Goal: Information Seeking & Learning: Get advice/opinions

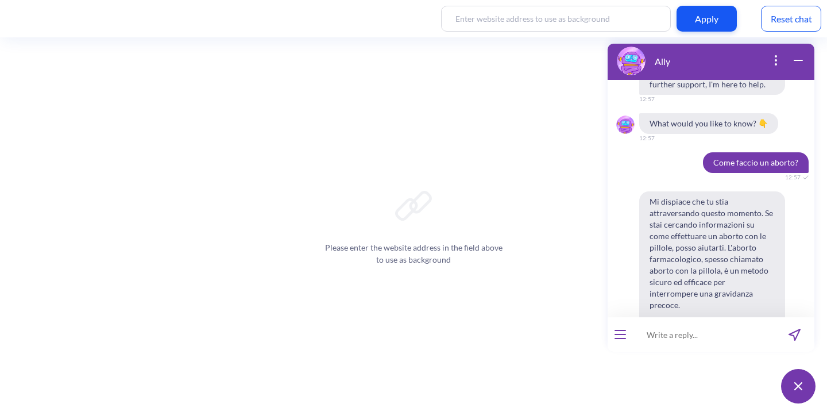
scroll to position [15851, 0]
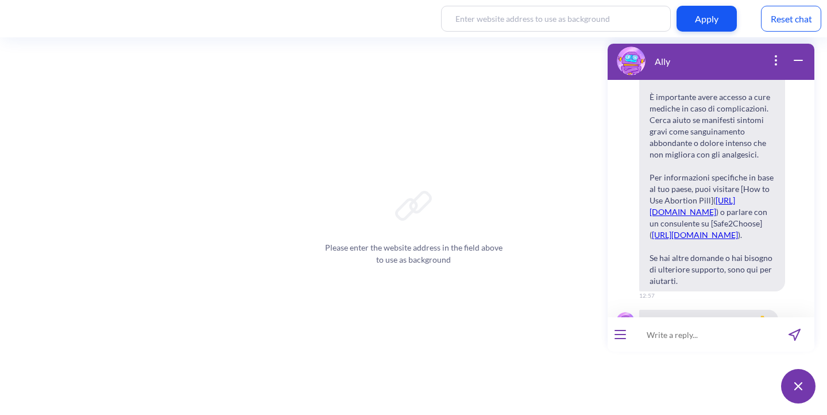
click at [626, 339] on div at bounding box center [619, 334] width 25 height 34
click at [617, 334] on icon "open menu" at bounding box center [620, 334] width 10 height 0
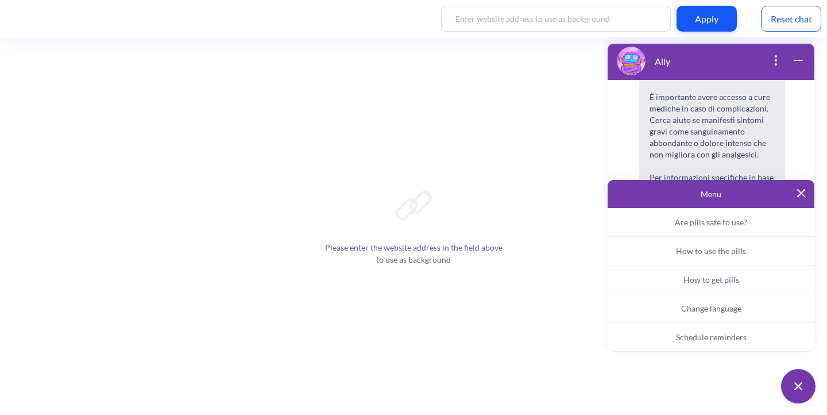
click at [705, 312] on span "Change language" at bounding box center [711, 308] width 60 height 10
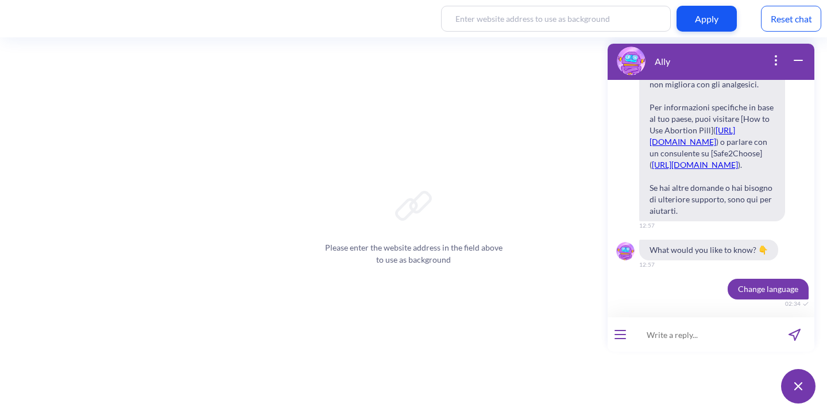
scroll to position [15940, 0]
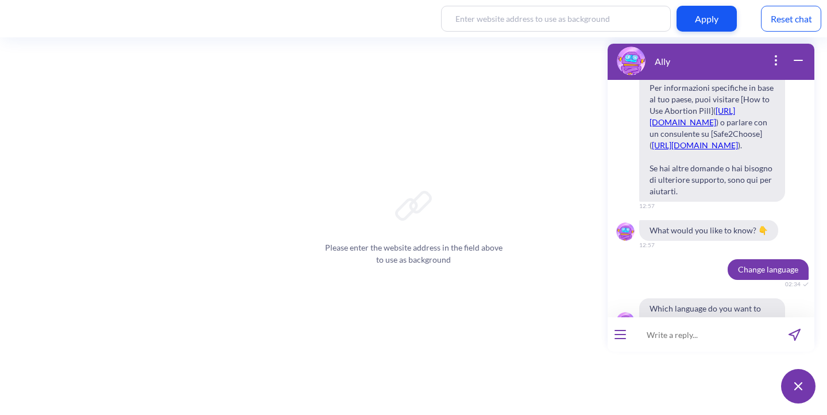
click at [646, 355] on span "English" at bounding box center [646, 359] width 24 height 9
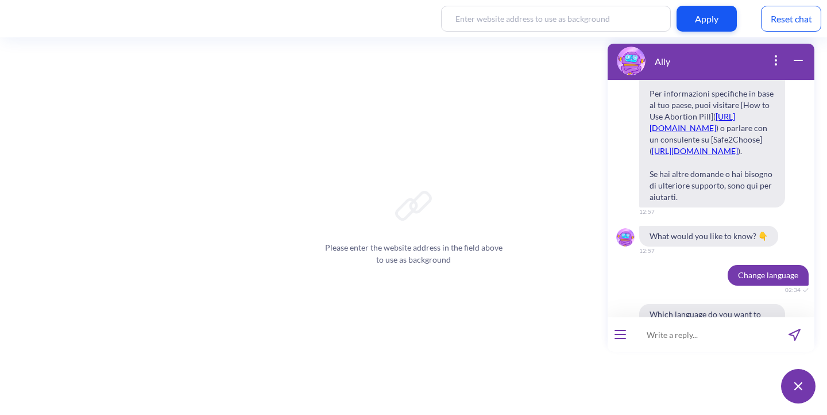
click at [667, 334] on input at bounding box center [704, 334] width 142 height 34
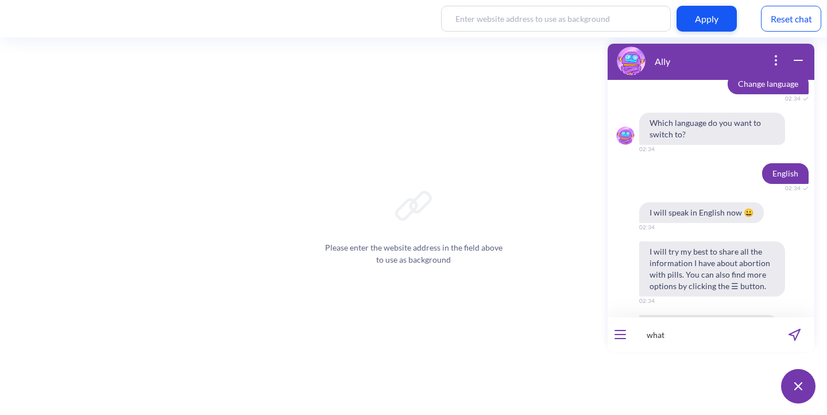
scroll to position [16131, 0]
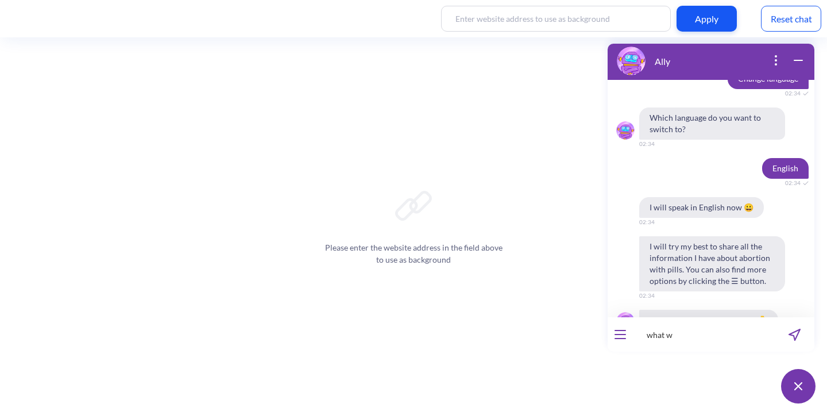
type input "what w"
type input "what will happen after taking [MEDICAL_DATA] and [MEDICAL_DATA] pills?"
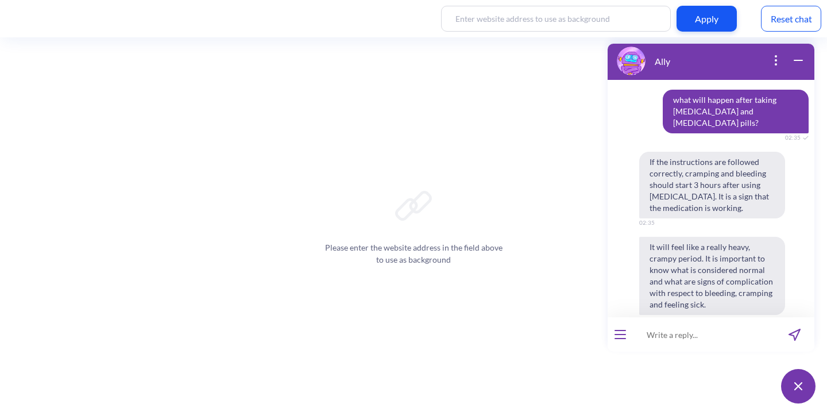
scroll to position [16391, 0]
click at [664, 334] on input at bounding box center [704, 334] width 142 height 34
paste input "Nini kitatokea baada ya kutumia vidonge vya [MEDICAL_DATA] na [MEDICAL_DATA]"
type input "Nini kitatokea baada ya kutumia vidonge vya [MEDICAL_DATA] na [MEDICAL_DATA]?"
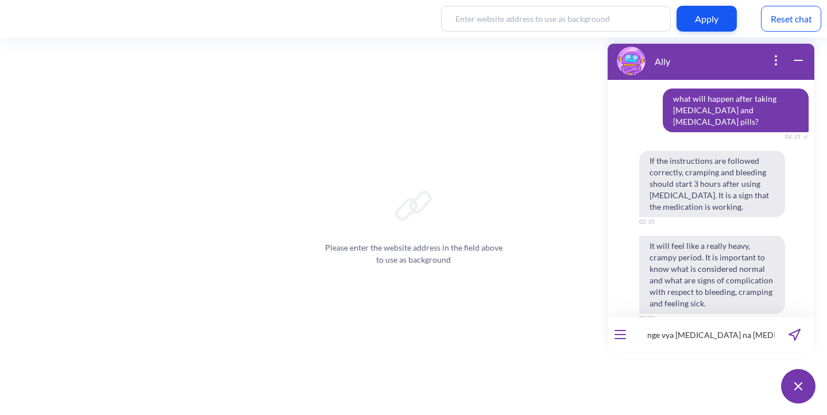
click at [626, 329] on div at bounding box center [619, 334] width 25 height 34
click at [621, 335] on button "open menu" at bounding box center [619, 334] width 11 height 9
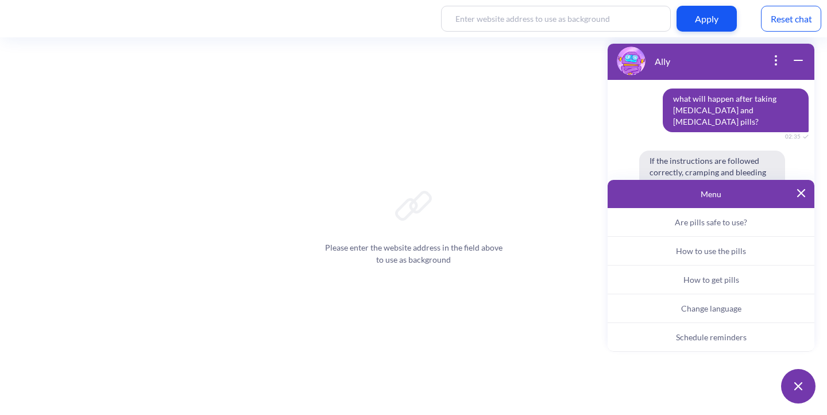
click at [690, 313] on button "Change language" at bounding box center [710, 308] width 207 height 29
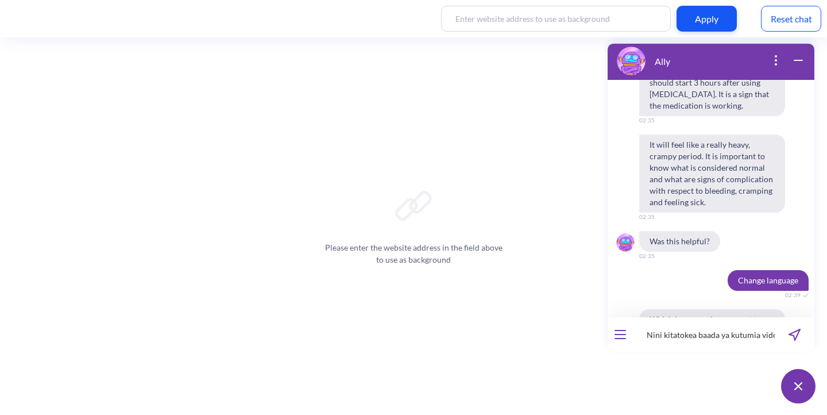
scroll to position [16503, 0]
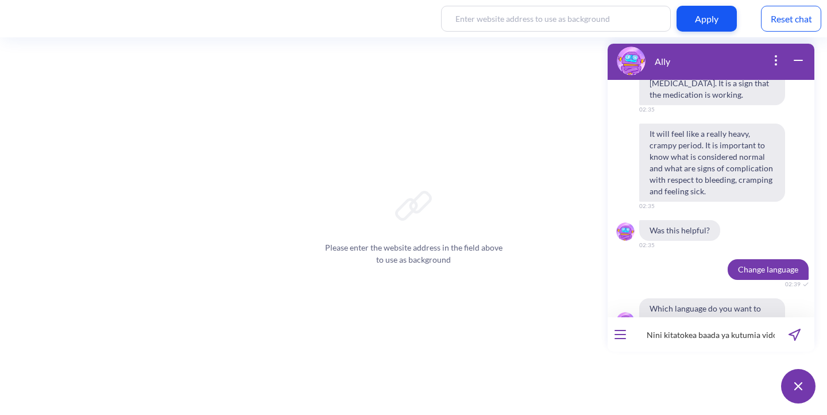
click at [680, 372] on button "Kiswahili" at bounding box center [684, 382] width 49 height 20
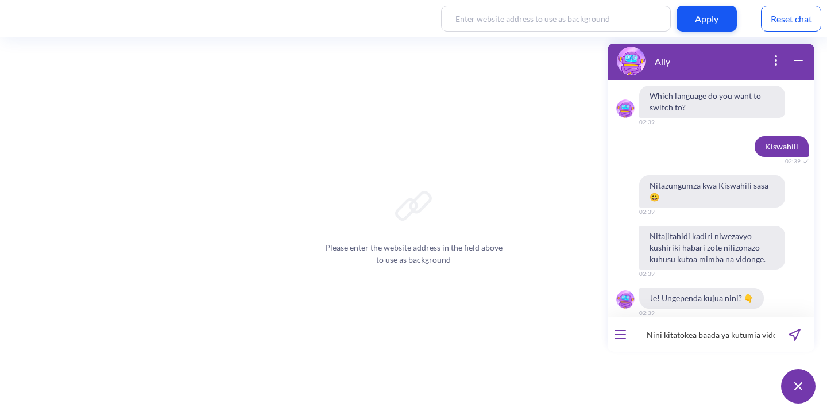
scroll to position [16716, 0]
click at [790, 336] on icon "send message" at bounding box center [794, 334] width 12 height 12
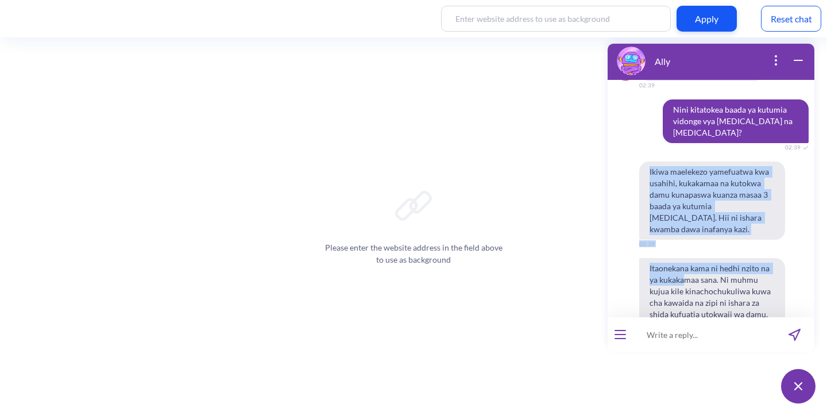
scroll to position [16954, 0]
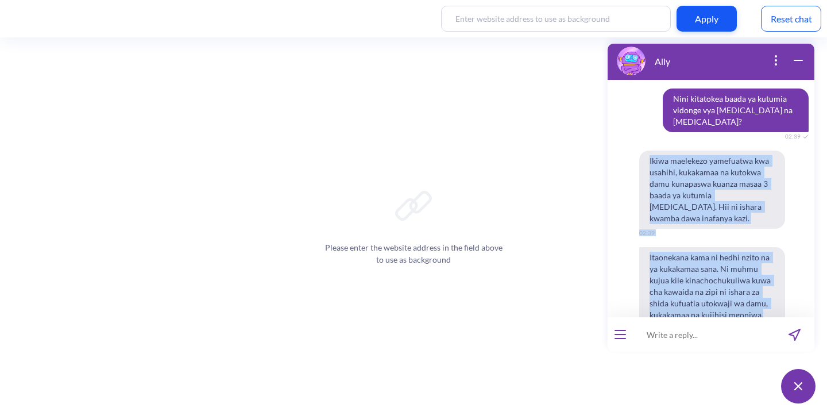
drag, startPoint x: 649, startPoint y: 128, endPoint x: 764, endPoint y: 237, distance: 158.0
click at [764, 237] on div "Ikiwa maelekezo yamefuatwa kwa usahihi, kukakamaa na kutokwa damu kunapaswa kua…" at bounding box center [710, 277] width 207 height 255
copy div "Ikiwa maelekezo yamefuatwa kwa usahihi, kukakamaa na kutokwa damu kunapaswa kua…"
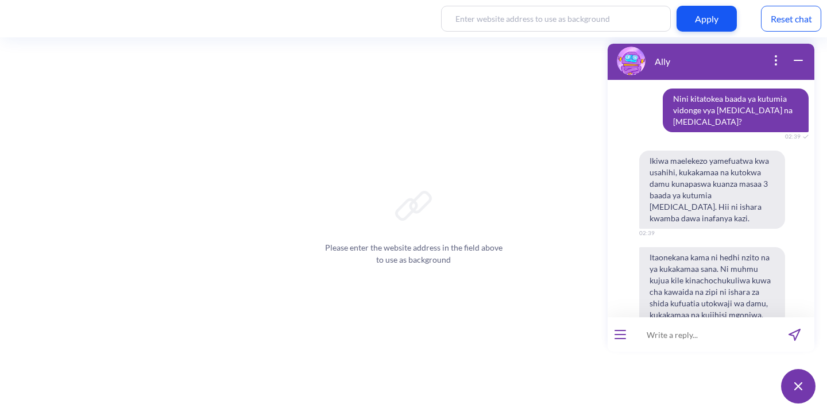
click at [649, 323] on input at bounding box center [704, 334] width 142 height 34
type input "o que acontece depois de tomar mifepristona e [MEDICAL_DATA]?"
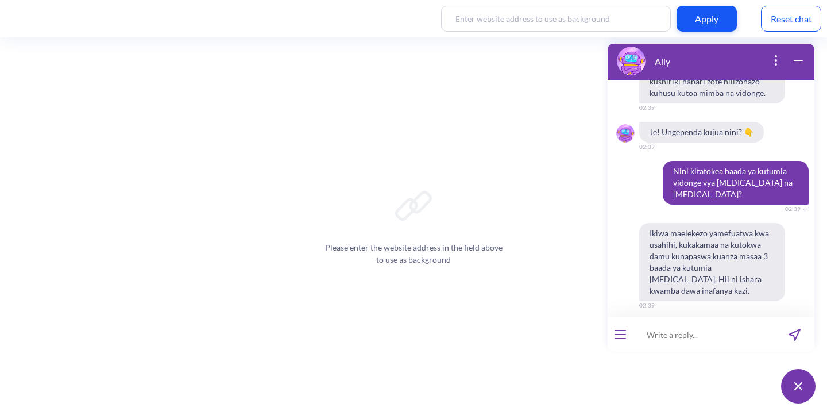
scroll to position [16885, 0]
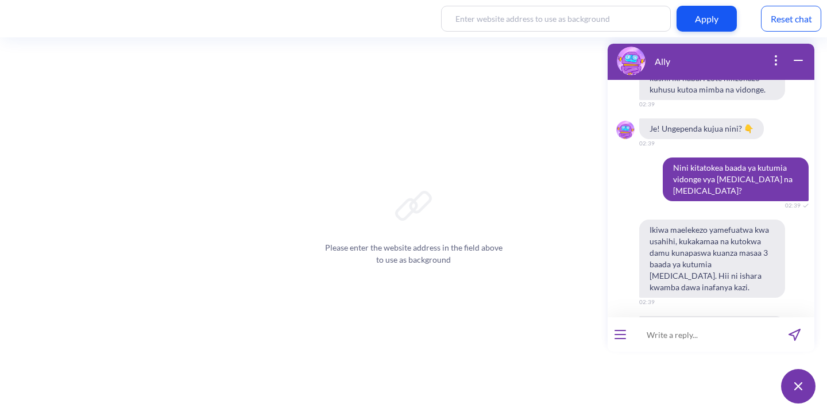
click at [625, 335] on button "open menu" at bounding box center [619, 334] width 11 height 9
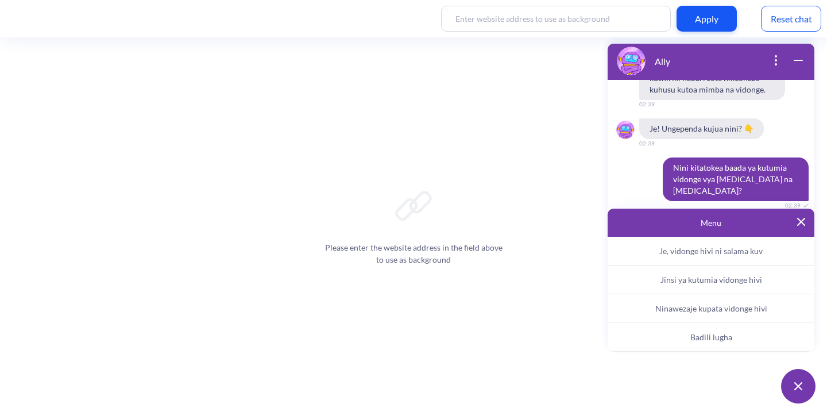
click at [719, 311] on span "Ninawezaje kupata vidonge hivi" at bounding box center [711, 308] width 112 height 10
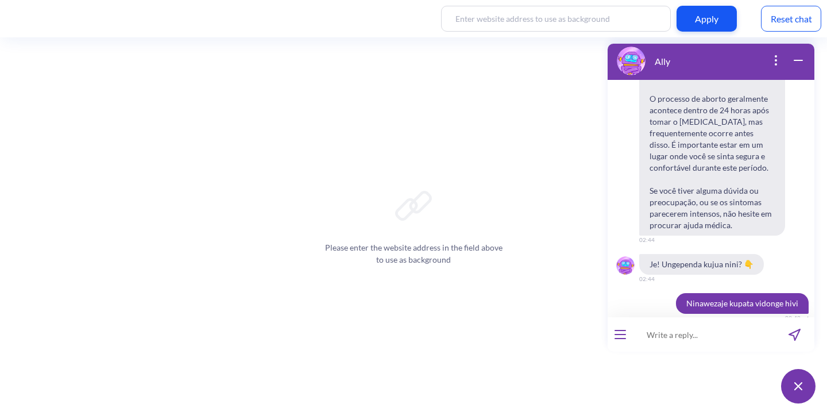
scroll to position [17563, 0]
click at [625, 339] on div at bounding box center [619, 334] width 25 height 34
click at [621, 338] on icon "open menu" at bounding box center [620, 338] width 10 height 0
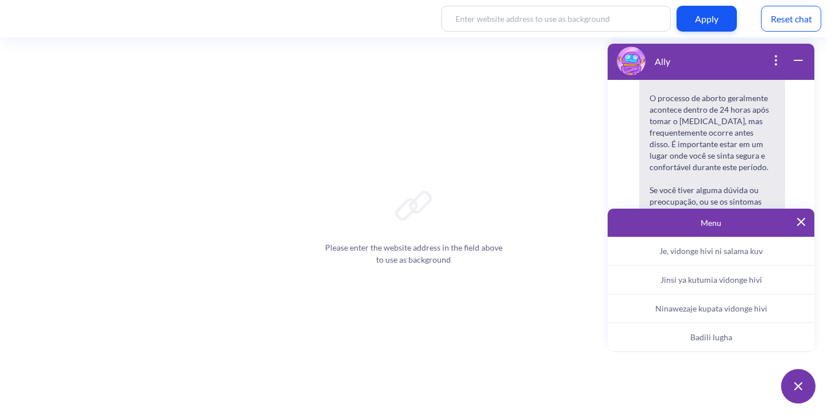
click at [687, 336] on button "Badili lugha" at bounding box center [710, 337] width 207 height 29
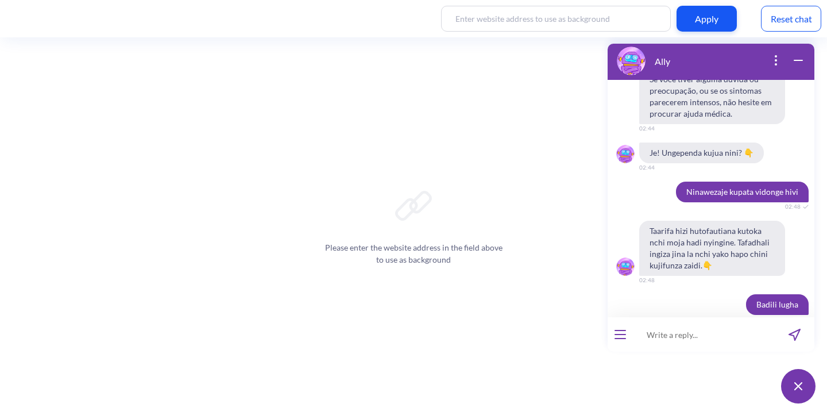
scroll to position [17697, 0]
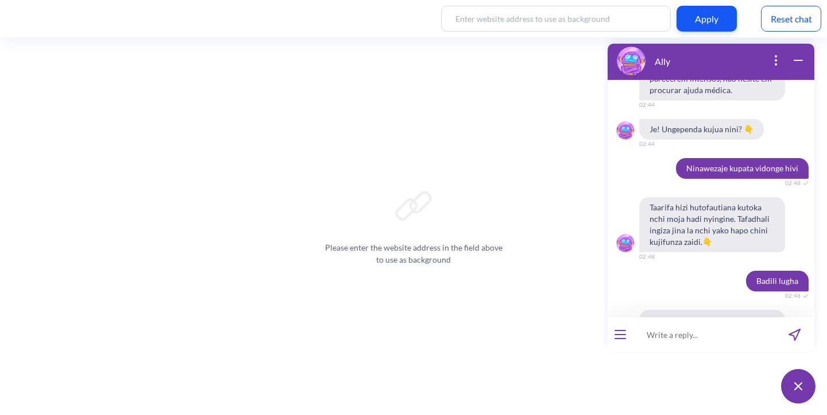
click at [738, 389] on span "Português" at bounding box center [738, 393] width 34 height 9
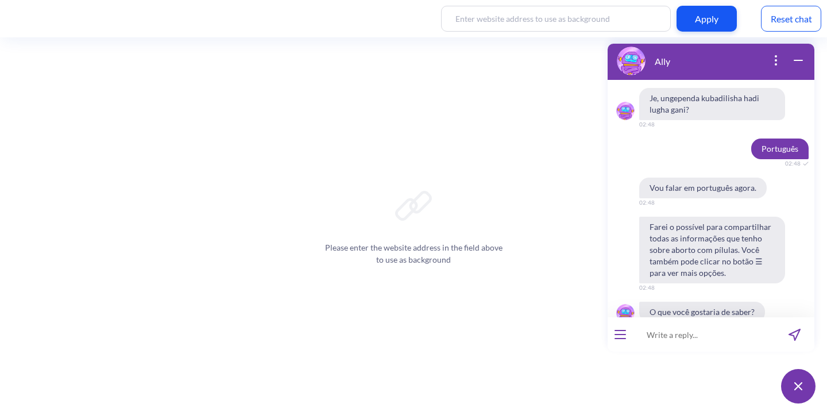
scroll to position [17922, 0]
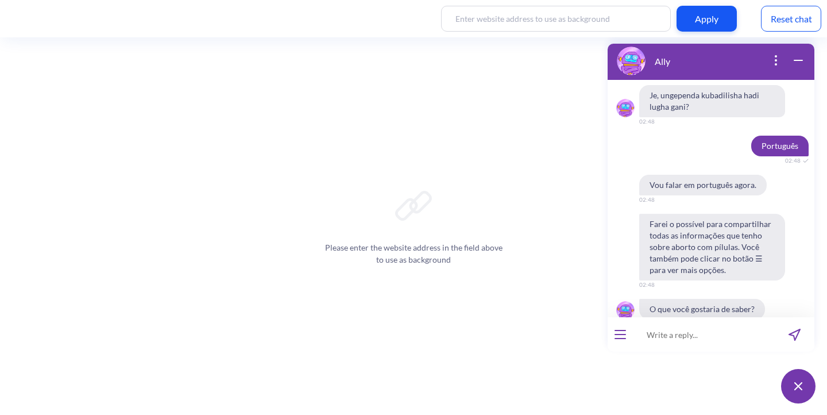
click at [728, 344] on span "Como usar as pílulas?" at bounding box center [763, 348] width 70 height 9
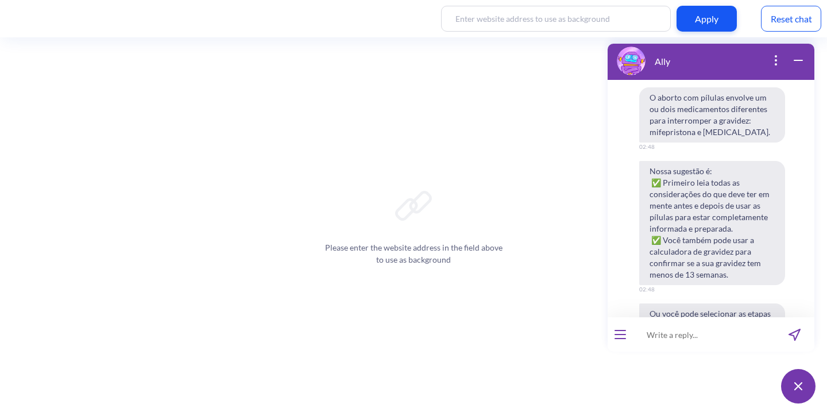
scroll to position [18228, 0]
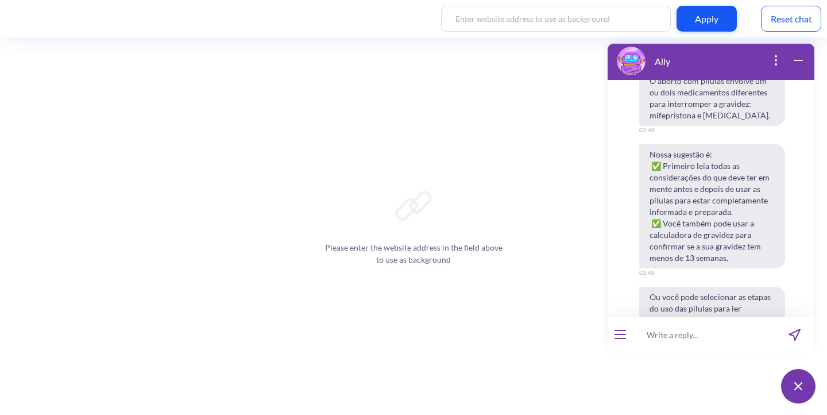
click at [676, 366] on span "Considerações" at bounding box center [662, 370] width 48 height 9
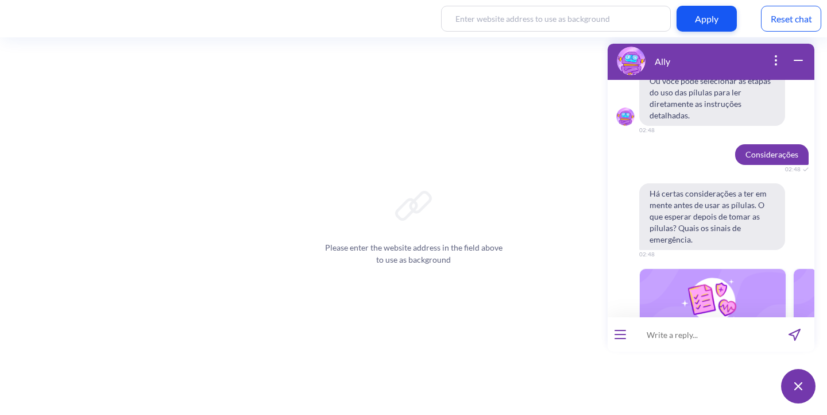
scroll to position [18491, 0]
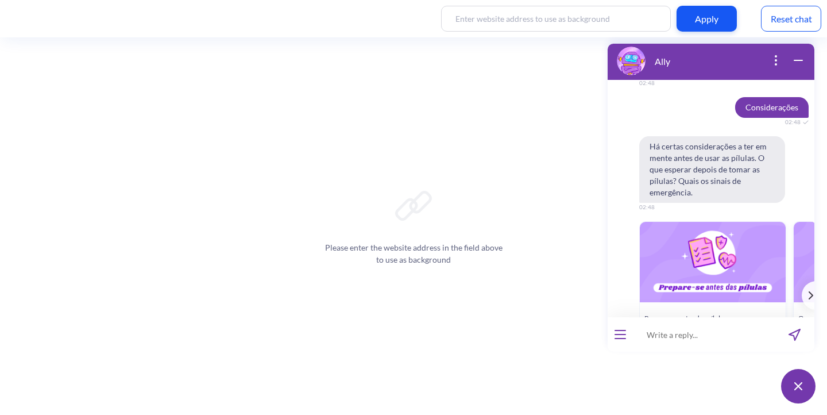
click at [706, 222] on div "image 1714068701144-MENU_PT_5.png" at bounding box center [713, 262] width 146 height 80
click at [707, 366] on button "Ler mais" at bounding box center [713, 376] width 146 height 21
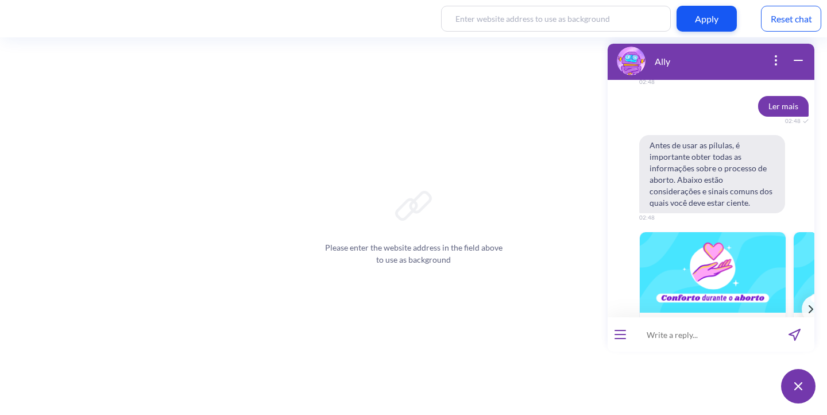
scroll to position [18818, 0]
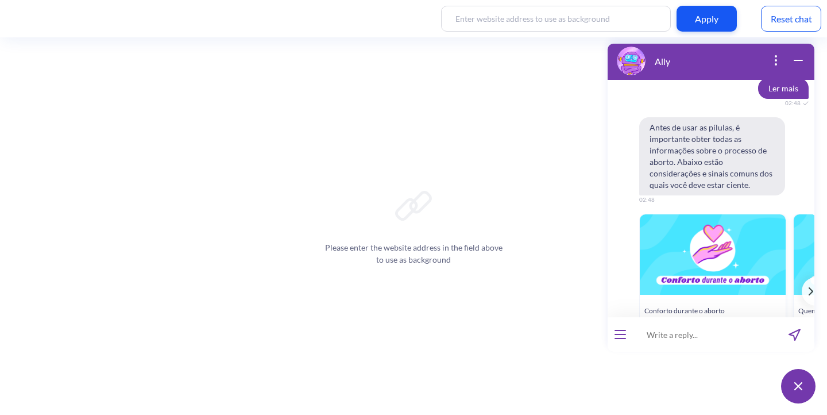
click at [700, 367] on button "Ler mais" at bounding box center [713, 377] width 146 height 21
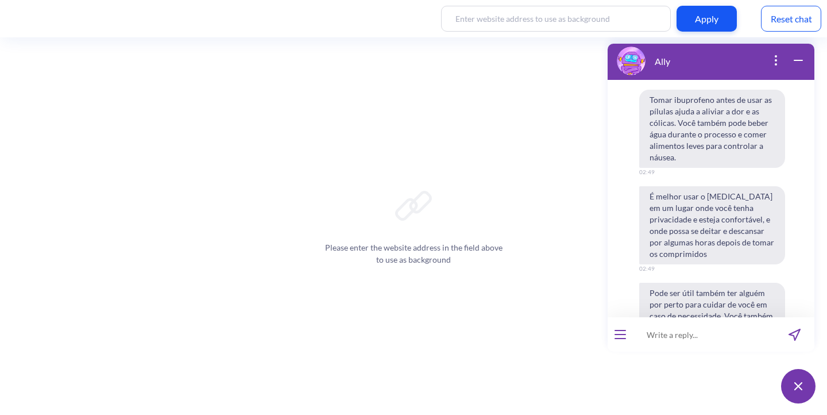
scroll to position [19294, 0]
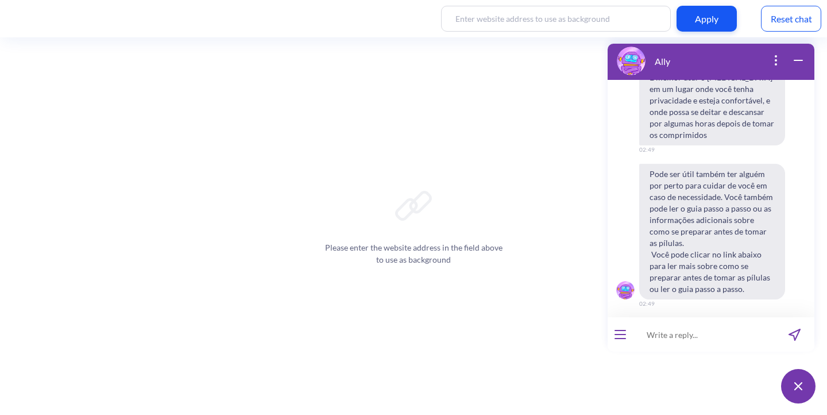
click at [704, 324] on span "Como se preparar antes de tomar a pílula" at bounding box center [712, 328] width 135 height 9
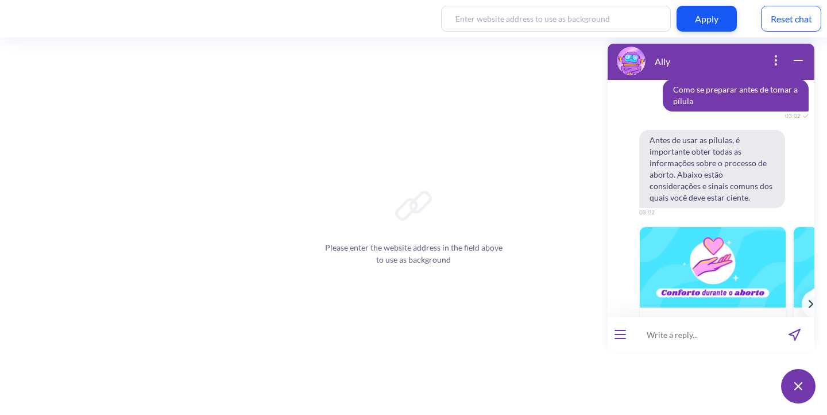
scroll to position [19544, 0]
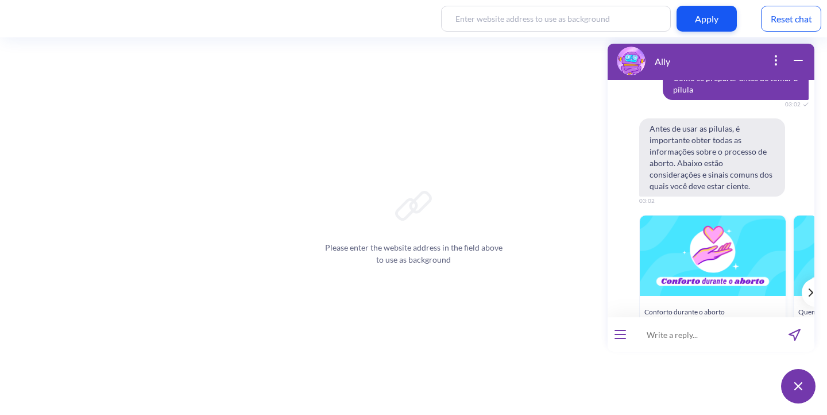
click at [801, 278] on div "template message" at bounding box center [808, 292] width 14 height 29
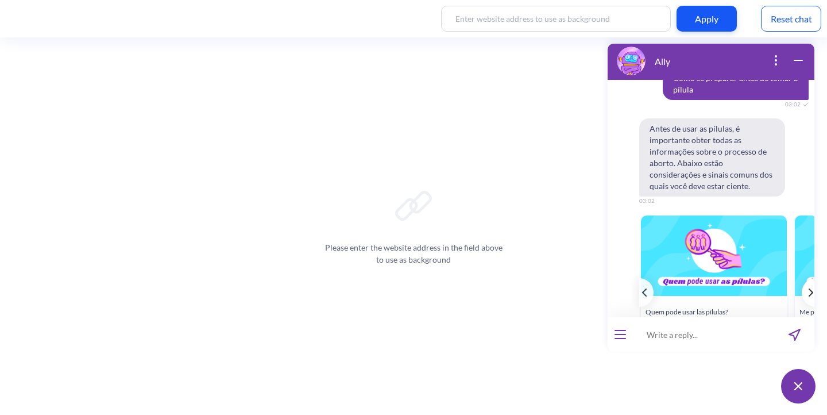
click at [801, 278] on div "template message" at bounding box center [808, 292] width 14 height 29
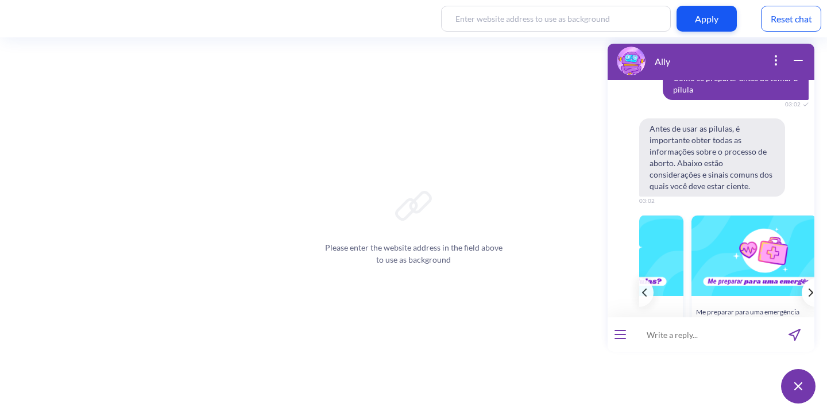
scroll to position [0, 305]
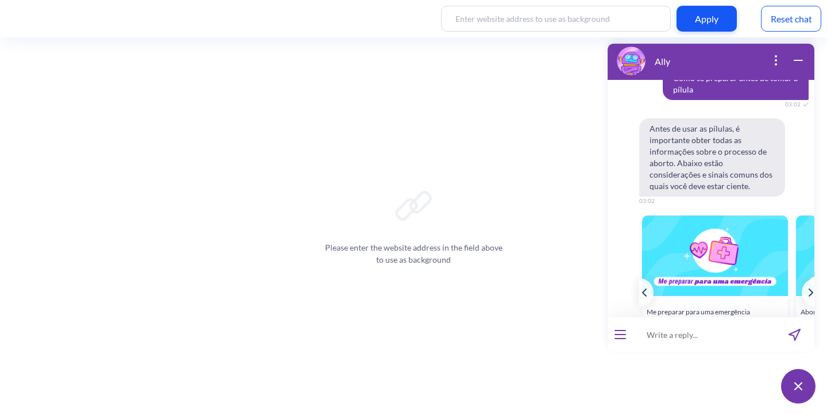
click at [720, 369] on button "Ler mais" at bounding box center [715, 379] width 146 height 21
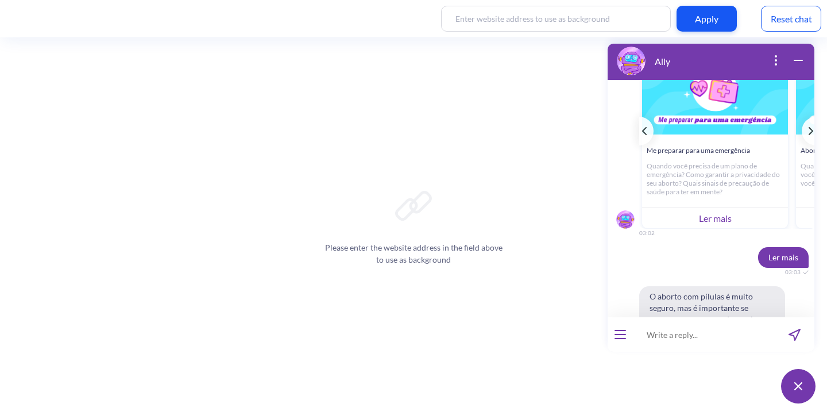
scroll to position [19718, 0]
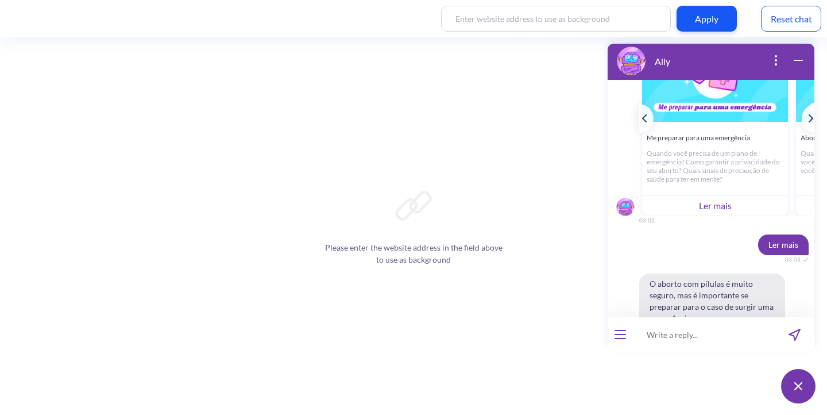
click at [624, 335] on button "open menu" at bounding box center [619, 334] width 11 height 9
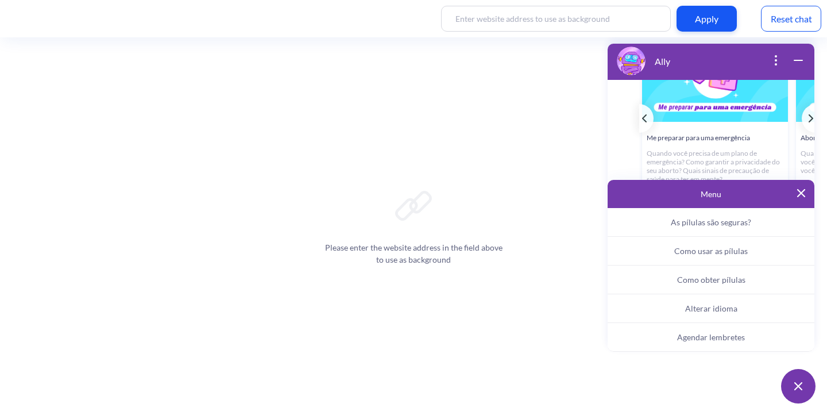
click at [727, 313] on button "Alterar idioma" at bounding box center [710, 308] width 207 height 29
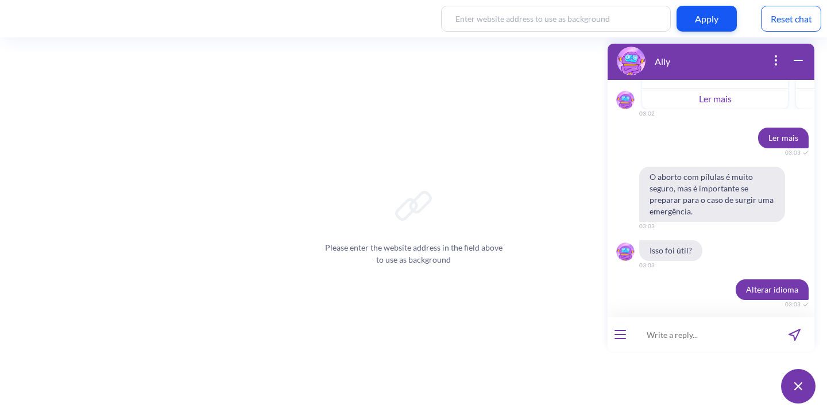
scroll to position [19841, 0]
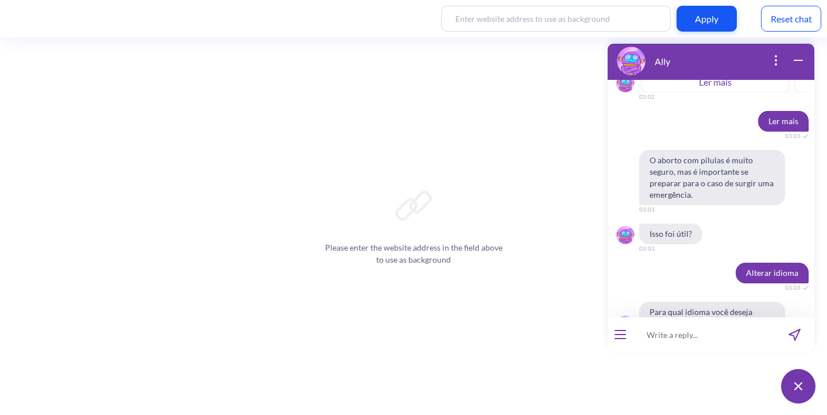
click at [647, 358] on span "English" at bounding box center [646, 362] width 24 height 9
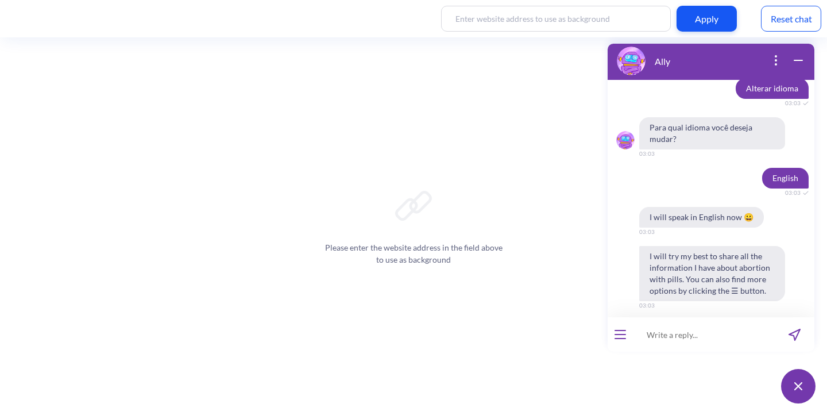
scroll to position [20032, 0]
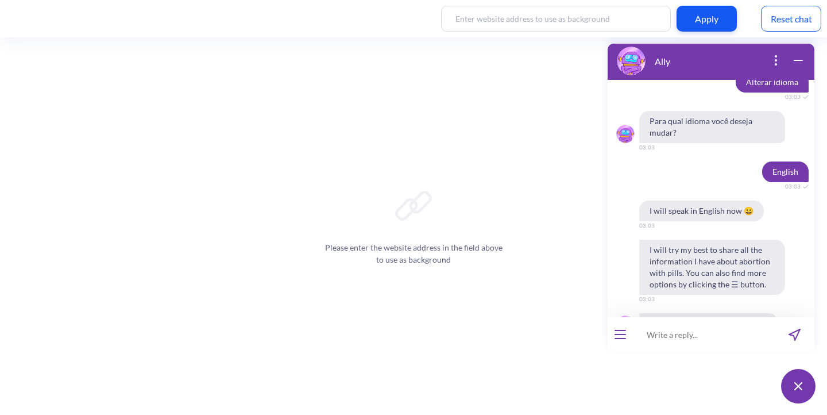
click at [765, 358] on span "How to use the pills?" at bounding box center [756, 362] width 67 height 9
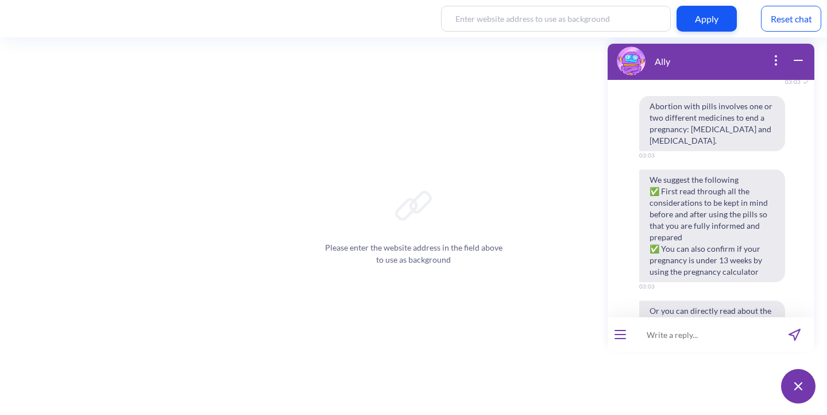
scroll to position [20337, 0]
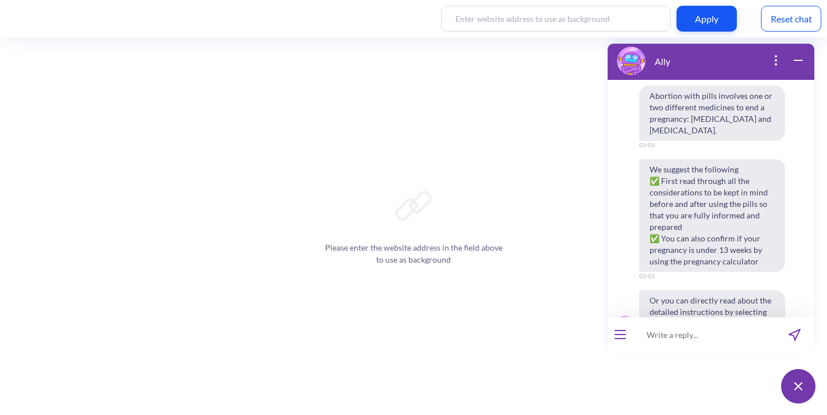
click at [647, 358] on span "Considerations" at bounding box center [666, 362] width 49 height 9
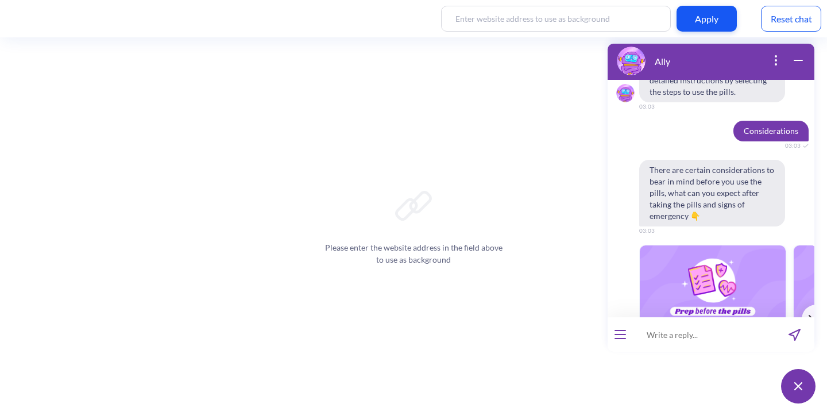
scroll to position [20601, 0]
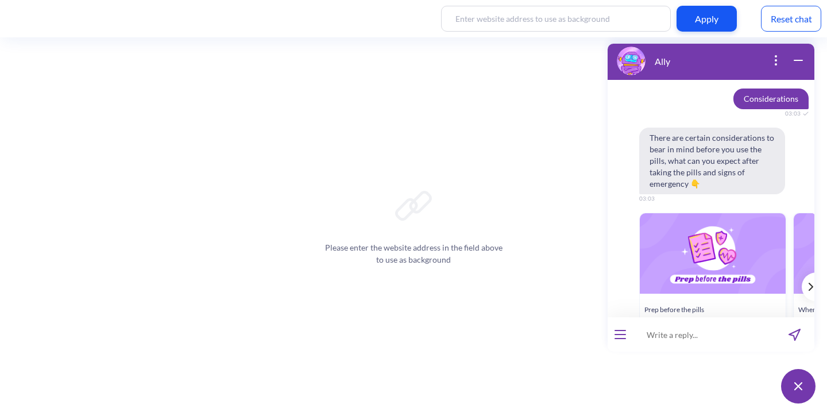
click at [802, 272] on div "template message" at bounding box center [808, 286] width 14 height 29
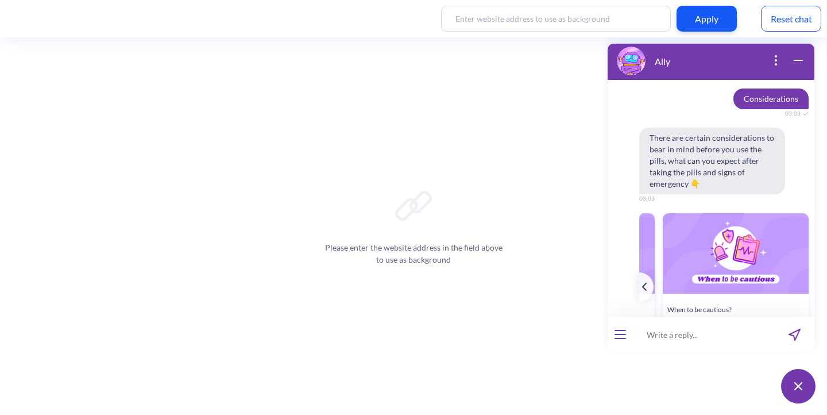
scroll to position [0, 138]
click at [802, 212] on div "Prep before the pills What should you keep in mind just before you use the abor…" at bounding box center [727, 295] width 177 height 166
click at [648, 272] on div "template message" at bounding box center [646, 286] width 14 height 29
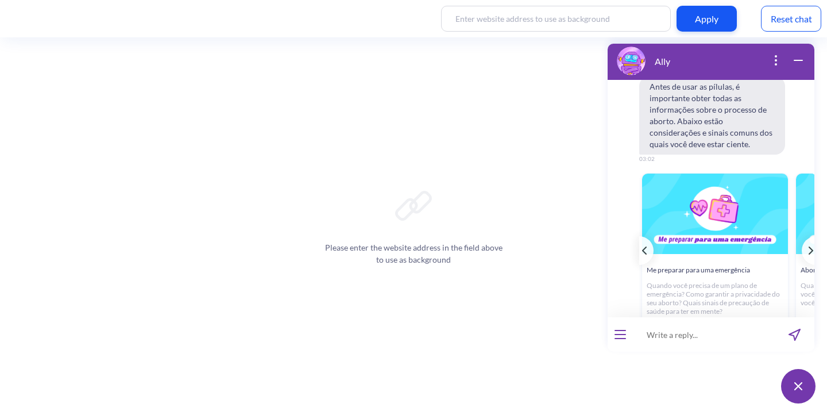
scroll to position [19574, 0]
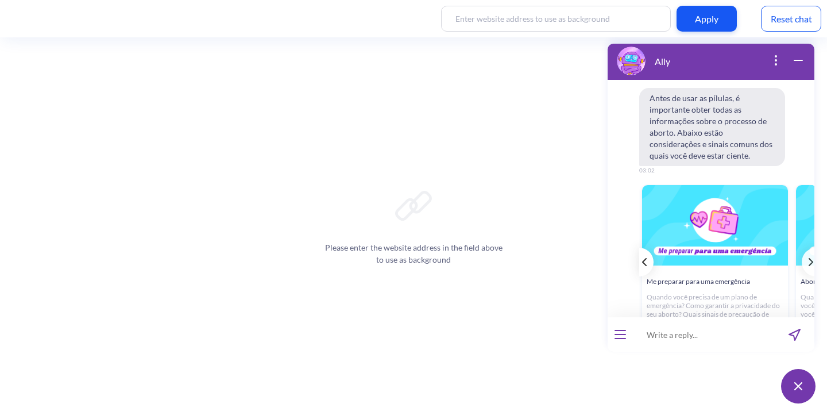
click at [648, 247] on div "template message" at bounding box center [646, 261] width 14 height 29
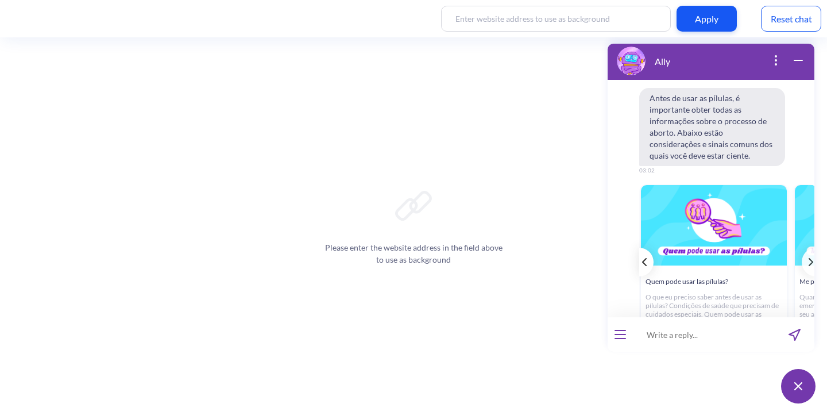
click at [648, 247] on div "template message" at bounding box center [646, 261] width 14 height 29
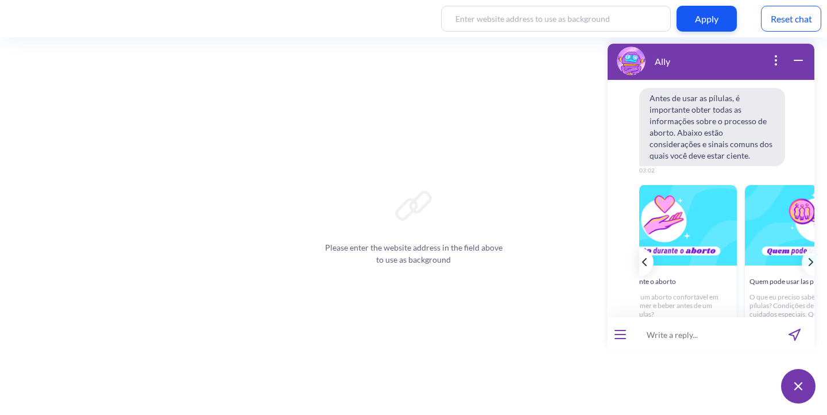
scroll to position [0, 0]
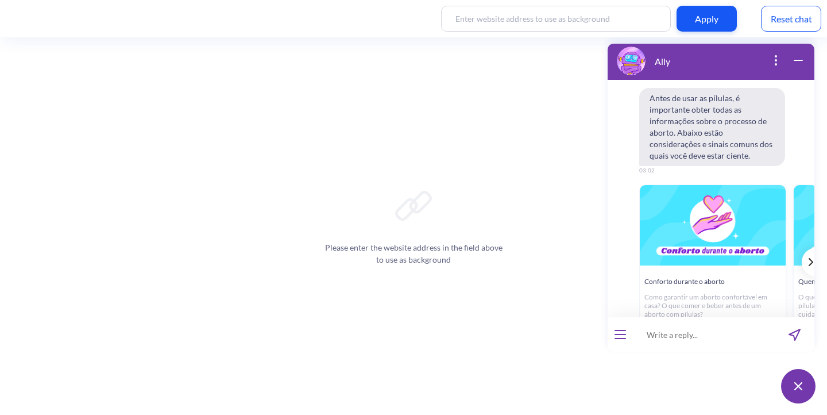
click at [808, 258] on icon "template message" at bounding box center [810, 262] width 5 height 8
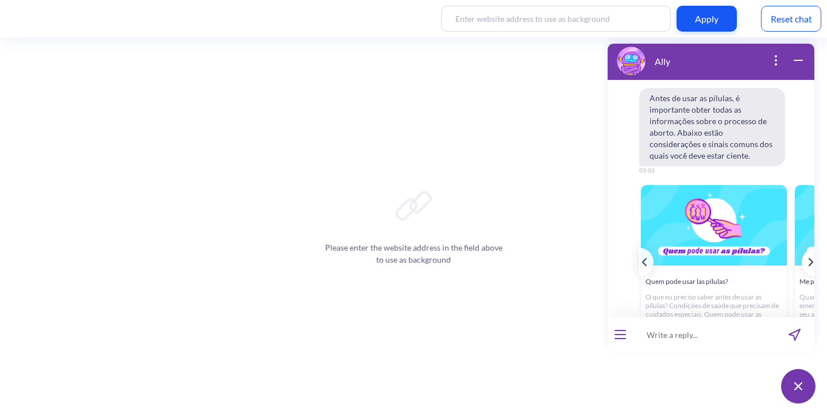
click at [808, 258] on icon "template message" at bounding box center [810, 262] width 5 height 8
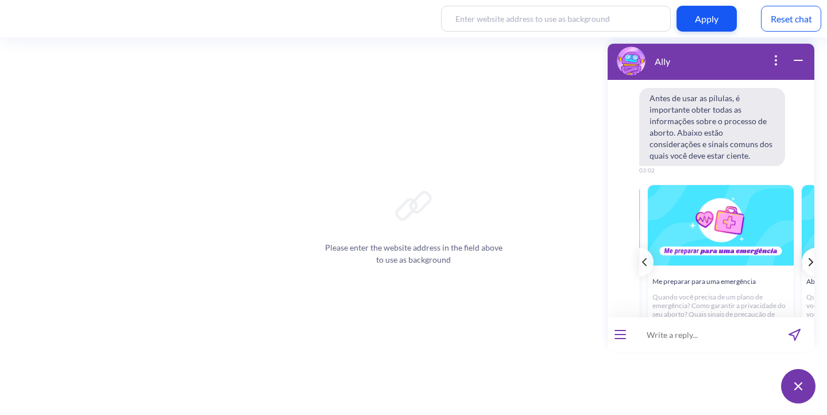
scroll to position [0, 305]
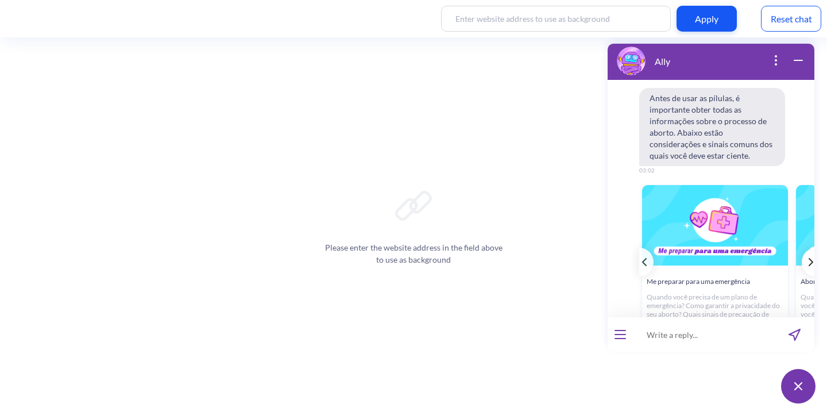
click at [808, 258] on icon "template message" at bounding box center [810, 262] width 5 height 8
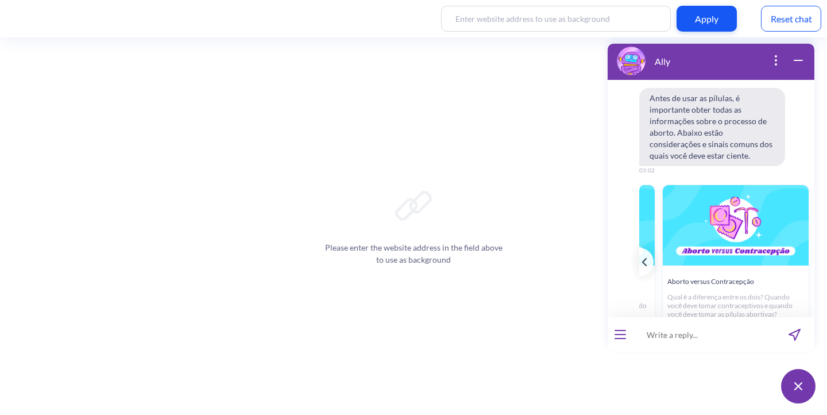
scroll to position [0, 446]
click at [801, 184] on div "Aborto versus Contracepção Qual é a diferença entre os dois? Quando você deve t…" at bounding box center [735, 271] width 147 height 175
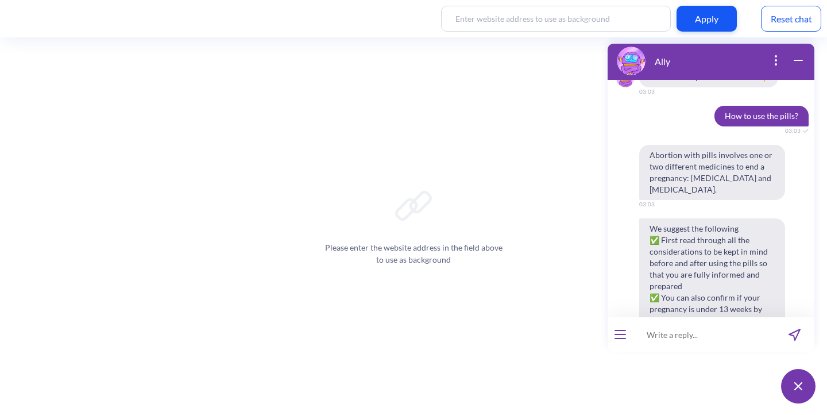
scroll to position [20601, 0]
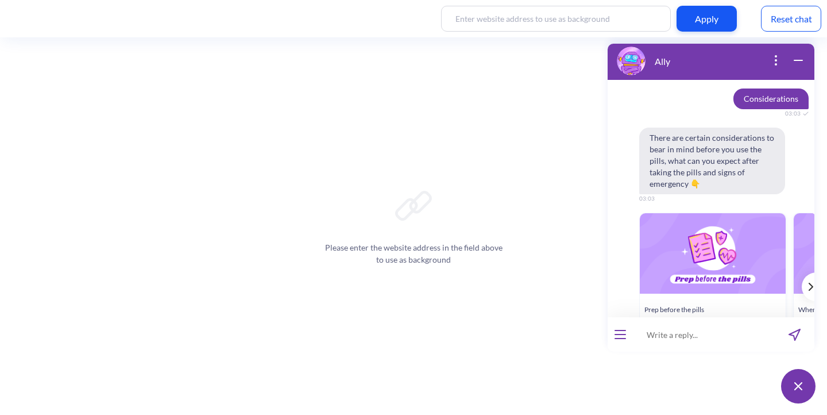
click at [808, 282] on icon "template message" at bounding box center [810, 286] width 5 height 8
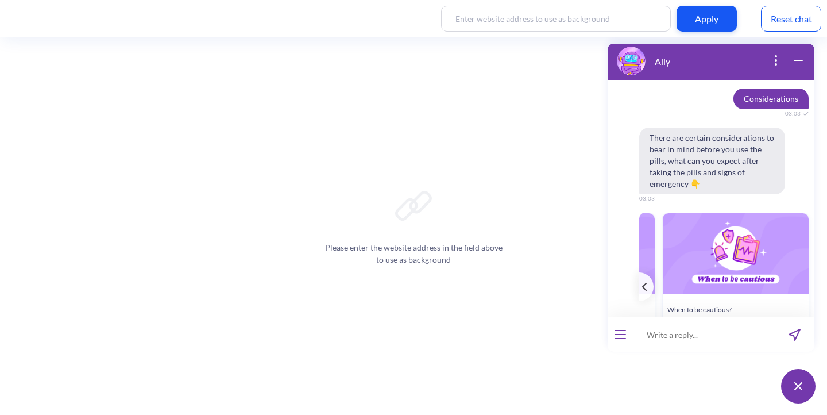
scroll to position [0, 138]
click at [728, 358] on button "Read more" at bounding box center [736, 368] width 146 height 21
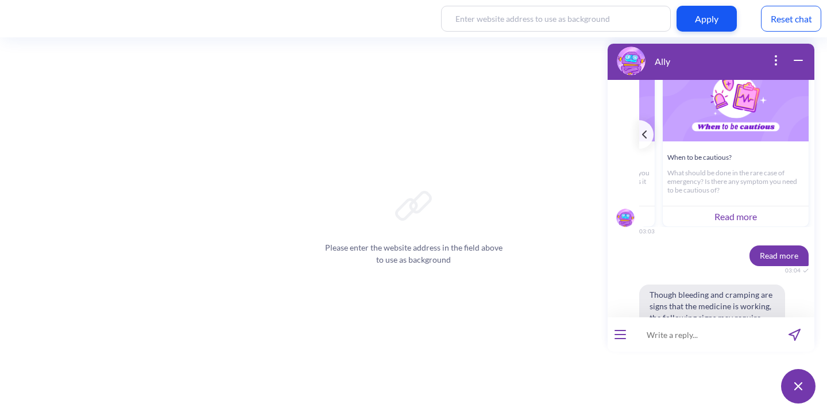
scroll to position [20792, 0]
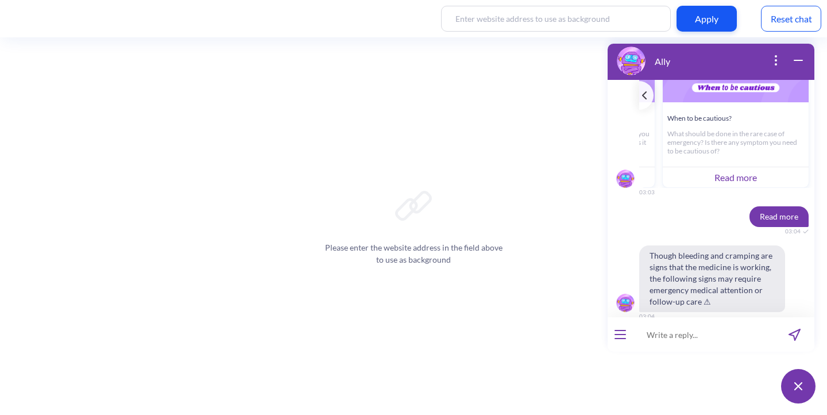
click at [622, 332] on button "open menu" at bounding box center [619, 334] width 11 height 9
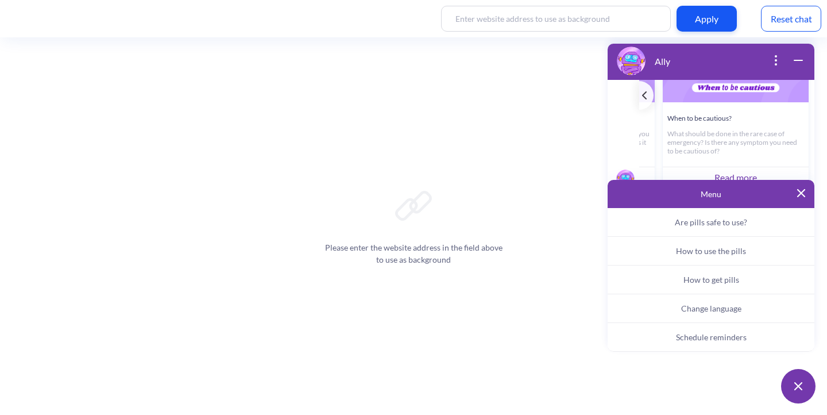
click at [521, 324] on div "Please enter the website address in the field above to use as background" at bounding box center [413, 225] width 827 height 377
click at [804, 189] on img at bounding box center [801, 193] width 8 height 8
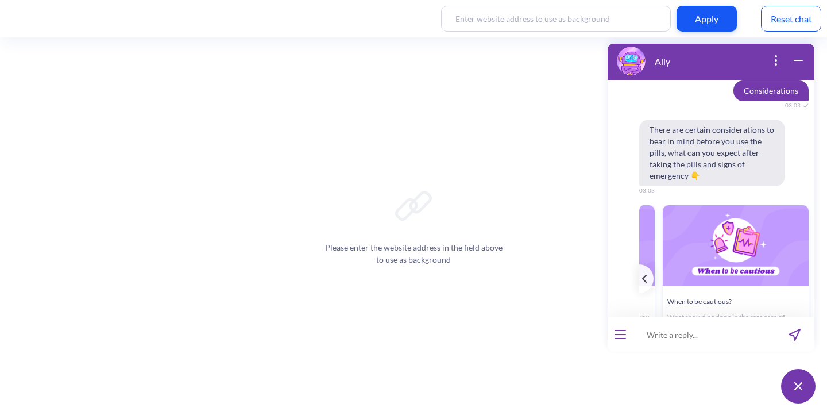
scroll to position [20629, 0]
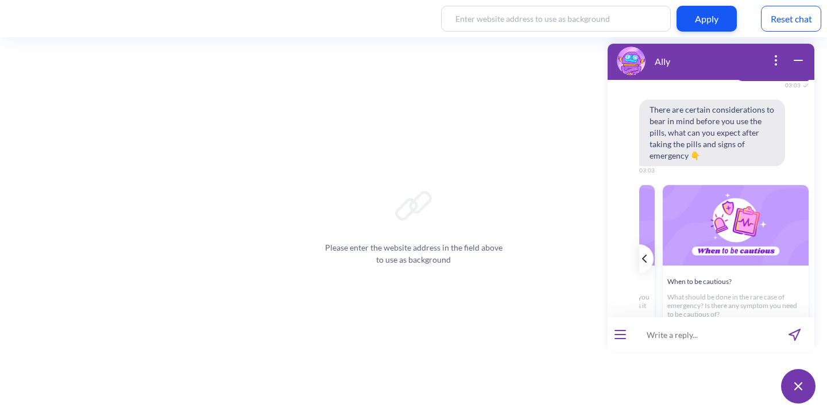
click at [644, 254] on icon "template message" at bounding box center [644, 258] width 5 height 8
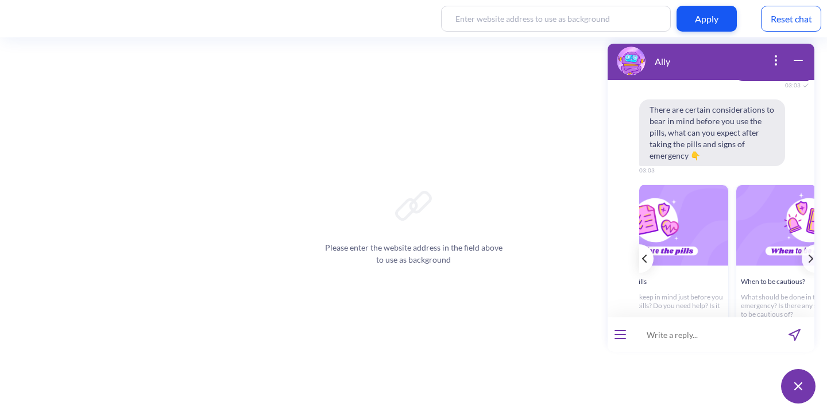
scroll to position [0, 0]
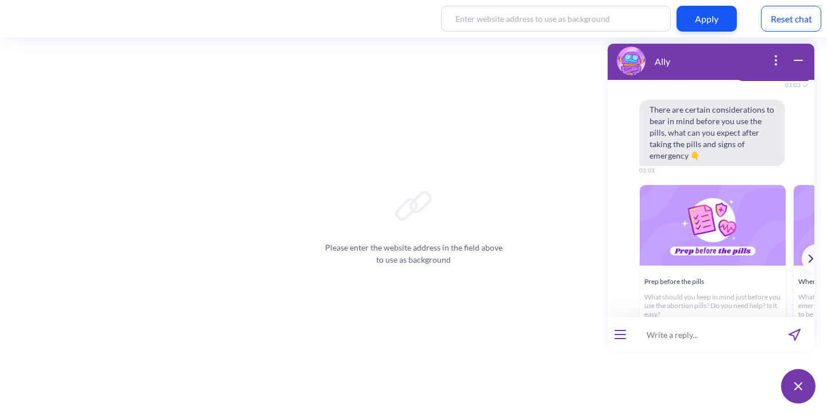
click at [710, 330] on button "Read more" at bounding box center [713, 340] width 146 height 21
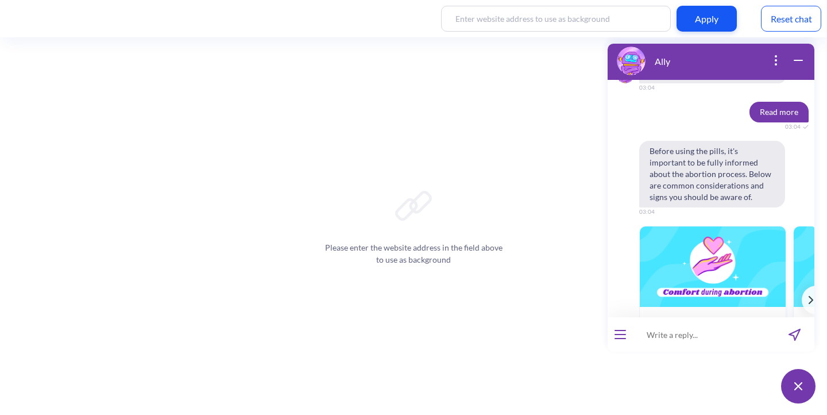
scroll to position [21032, 0]
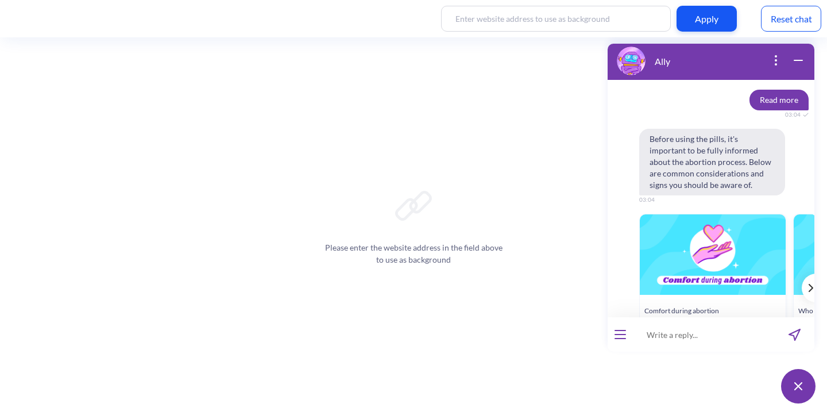
click at [802, 273] on div "template message" at bounding box center [808, 287] width 14 height 29
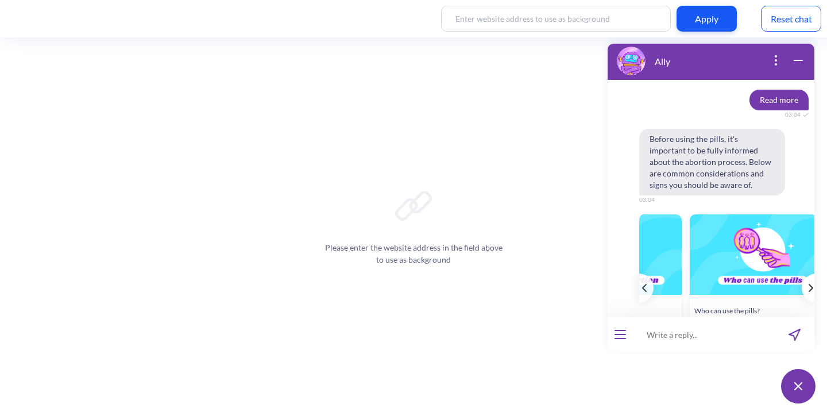
scroll to position [0, 153]
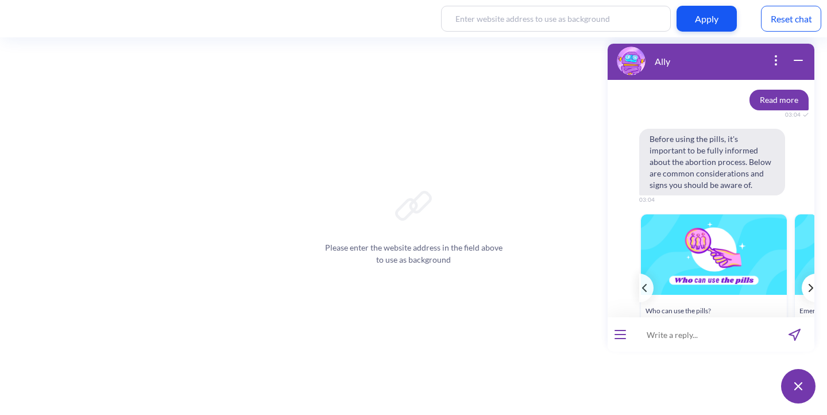
click at [802, 273] on div "template message" at bounding box center [808, 287] width 14 height 29
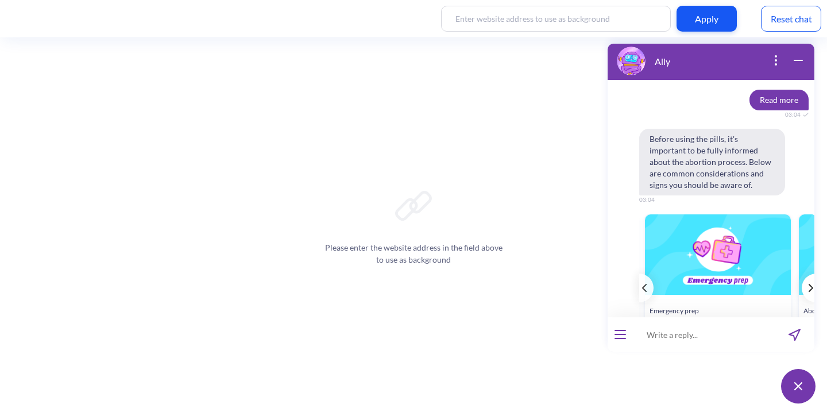
scroll to position [0, 305]
click at [720, 359] on button "Read more" at bounding box center [715, 369] width 146 height 21
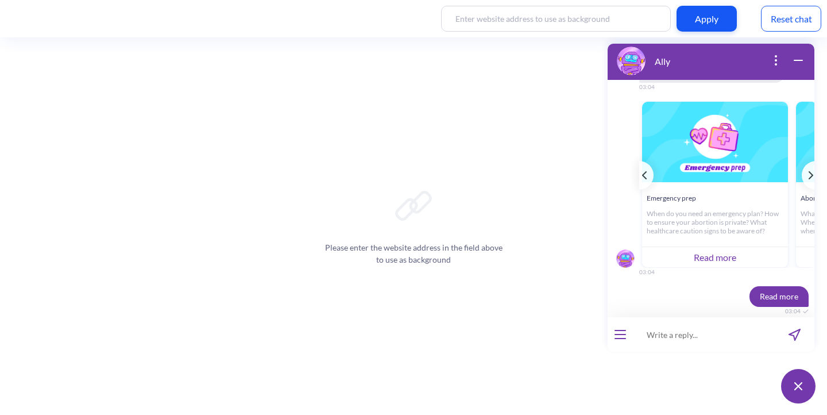
scroll to position [21195, 0]
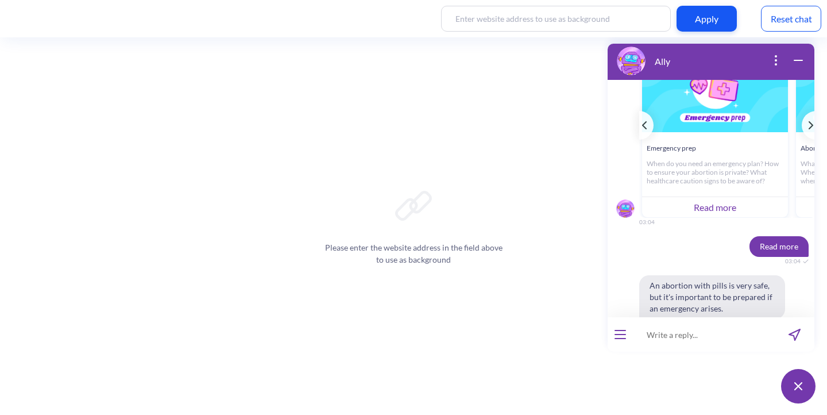
click at [685, 337] on input at bounding box center [704, 334] width 142 height 34
type input "com qual volume de sangue eu devo me preocupar?"
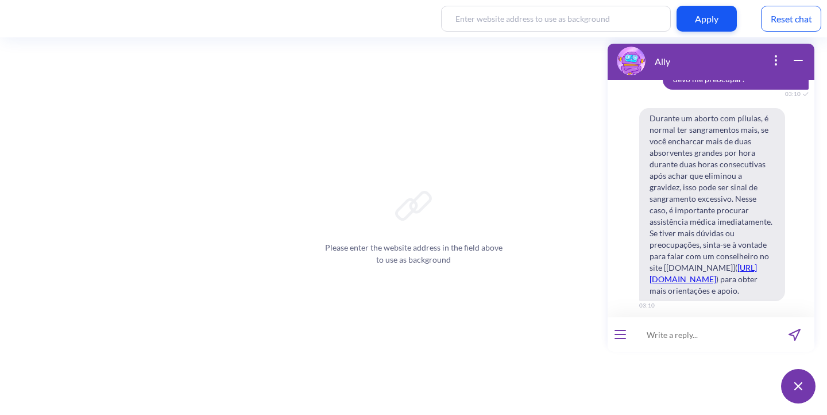
scroll to position [21518, 0]
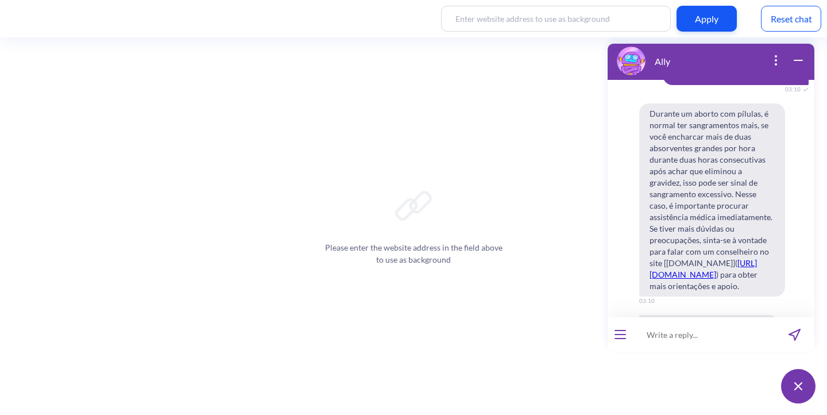
click at [652, 330] on input at bounding box center [704, 334] width 142 height 34
type input "como eu sei se o meu absorvente é grande?"
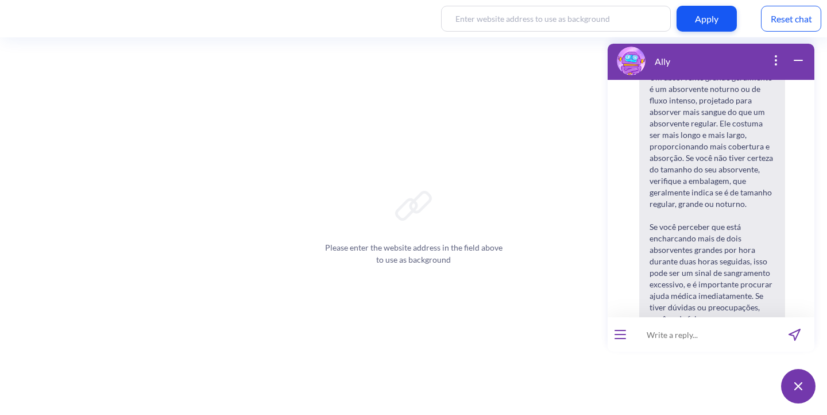
scroll to position [21922, 0]
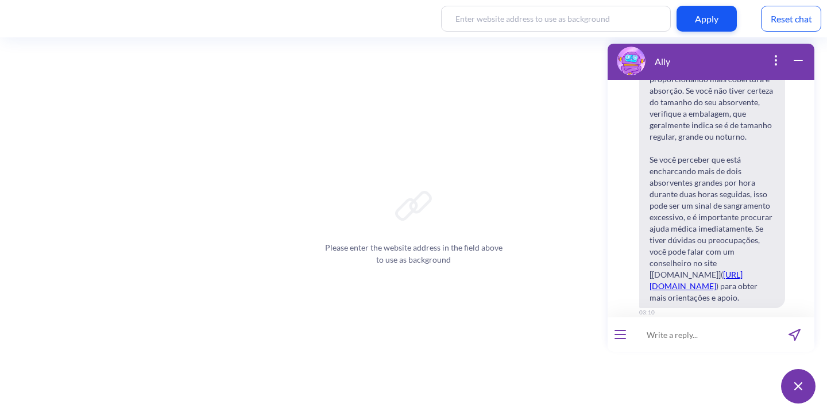
click at [669, 328] on input at bounding box center [704, 334] width 142 height 34
type input "e se meu absovente for regular?"
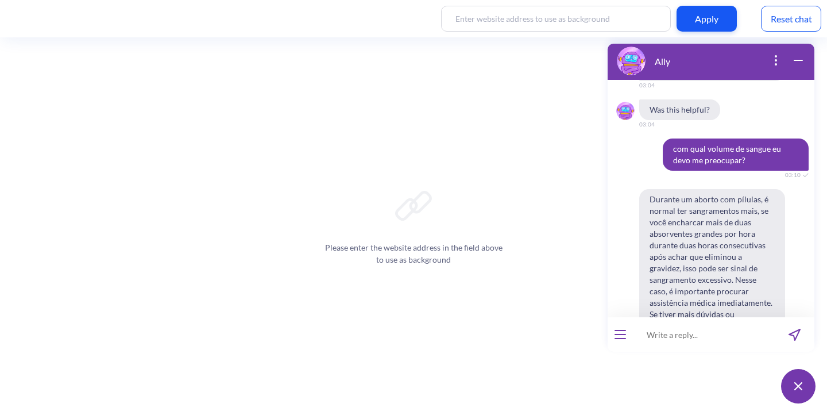
scroll to position [21433, 0]
click at [684, 328] on input at bounding box center [704, 334] width 142 height 34
type input "o que vai acontecer quando eu tomar [MEDICAL_DATA]"
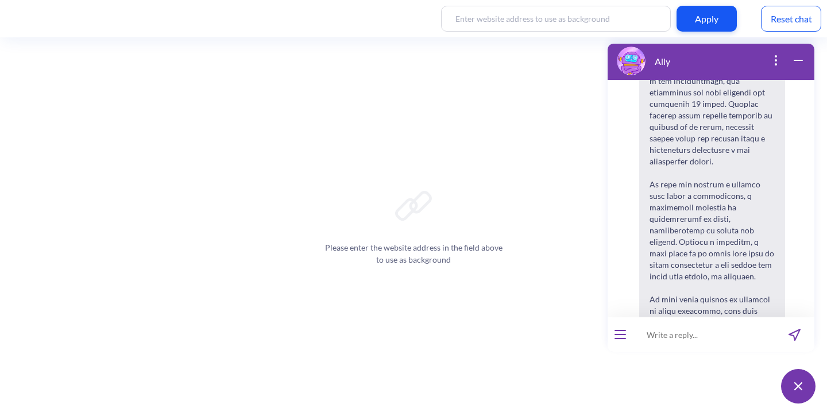
scroll to position [22859, 0]
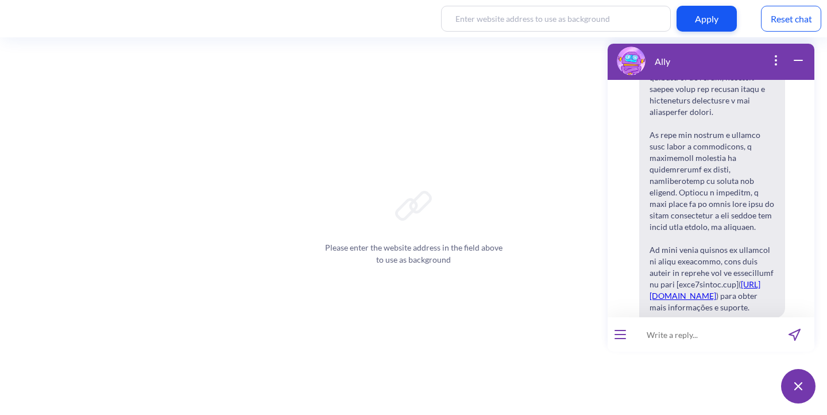
click at [666, 336] on input at bounding box center [704, 334] width 142 height 34
type input "quanto tempo demora pra fazer efeito?"
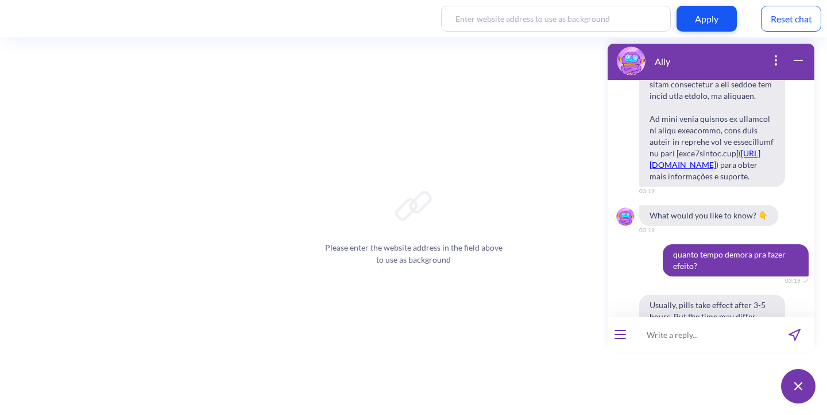
scroll to position [23038, 0]
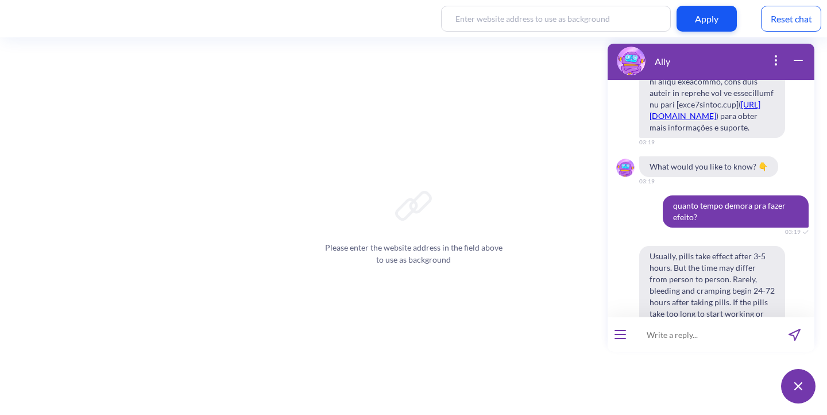
click at [671, 330] on input at bounding box center [704, 334] width 142 height 34
type input "how long does [MEDICAL_DATA] takes to start acting?"
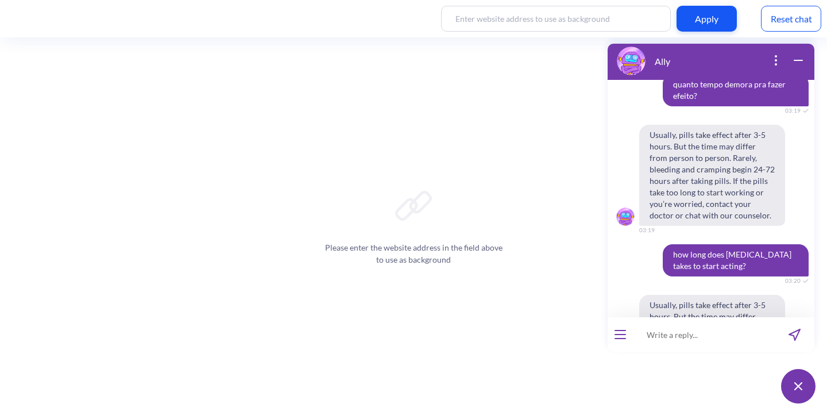
scroll to position [23208, 0]
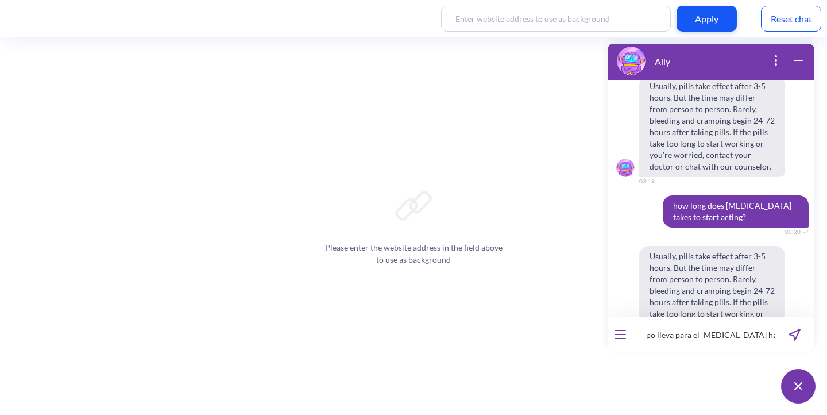
type input "quanto tiempo lleva para el [MEDICAL_DATA] hace algo?"
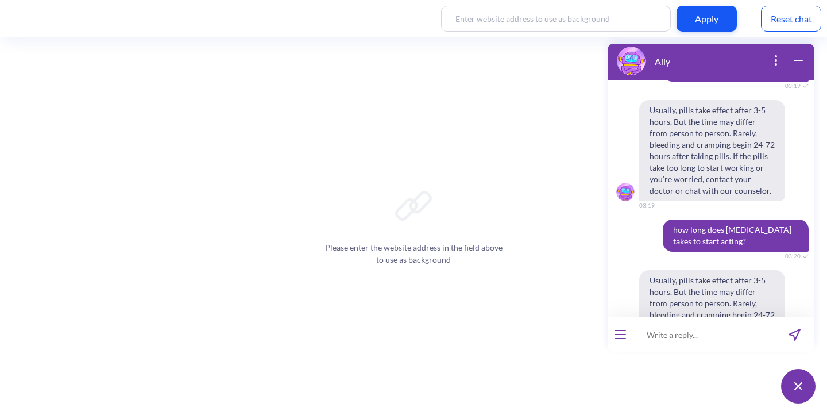
scroll to position [23192, 0]
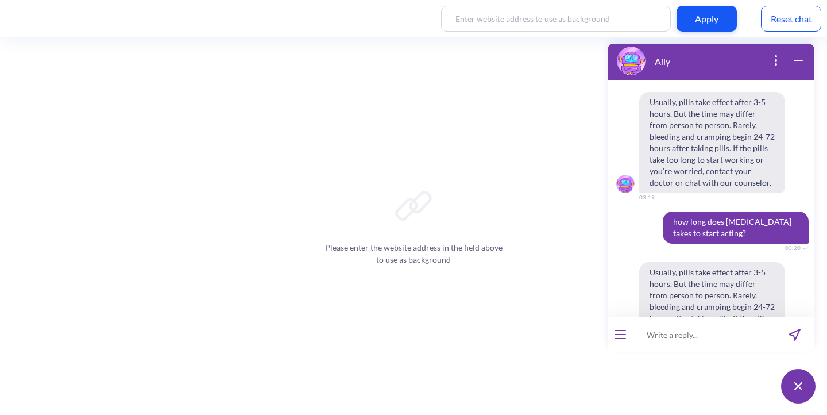
click at [663, 336] on input at bounding box center [704, 334] width 142 height 34
type input "what will happen after I take [MEDICAL_DATA]?"
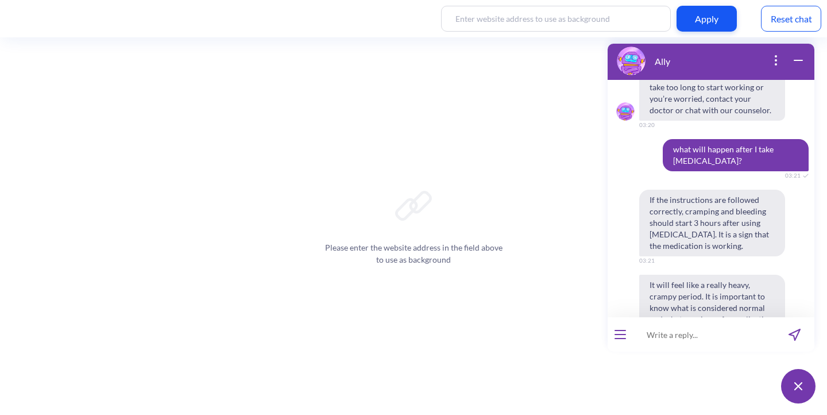
scroll to position [23544, 0]
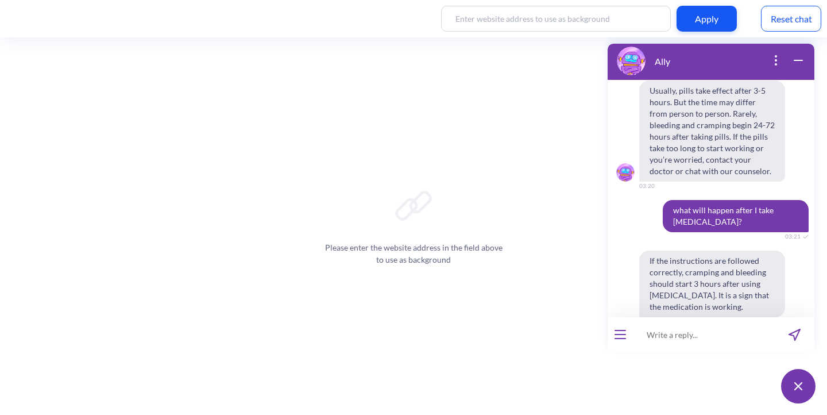
click at [713, 329] on input at bounding box center [704, 334] width 142 height 34
type input "o que acontece depois que eu tomar [MEDICAL_DATA]?"
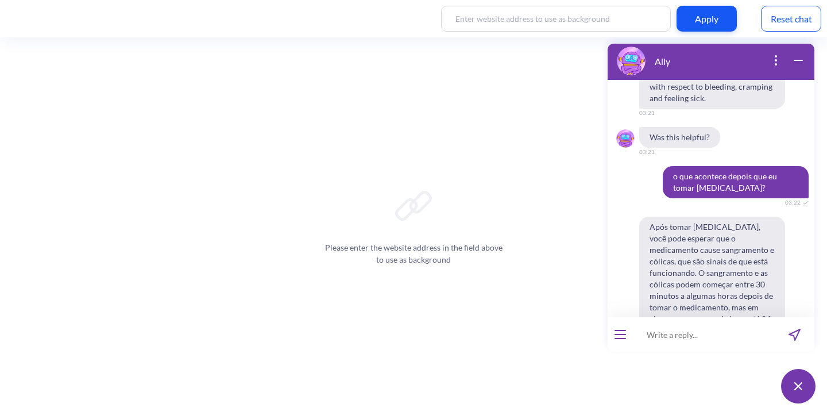
scroll to position [23843, 0]
